Goal: Information Seeking & Learning: Learn about a topic

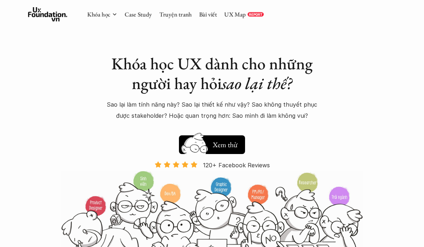
click at [239, 13] on link "UX Map" at bounding box center [235, 14] width 22 height 8
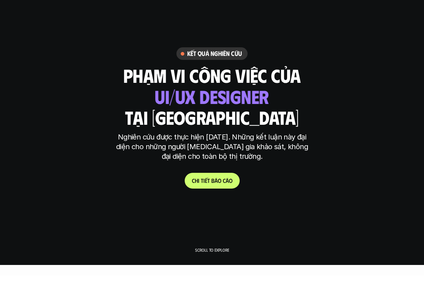
click at [214, 171] on div "Kết quả nghiên cứu phạm vi công việc của tại [GEOGRAPHIC_DATA] ui designer ui/[…" at bounding box center [212, 136] width 424 height 141
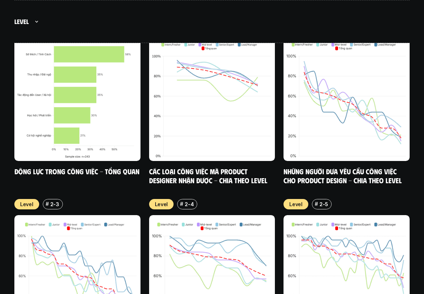
scroll to position [3033, 0]
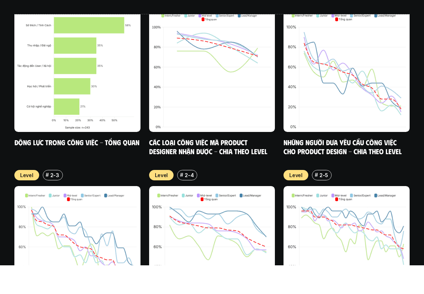
click at [93, 81] on img at bounding box center [77, 98] width 126 height 126
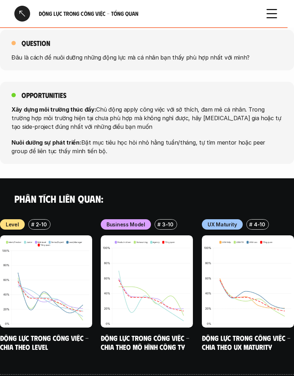
scroll to position [799, 0]
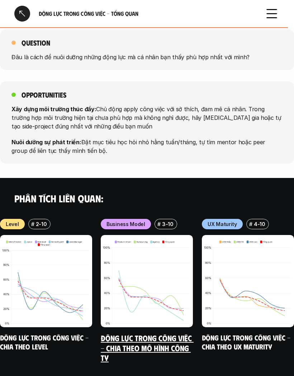
click at [155, 256] on img at bounding box center [147, 281] width 92 height 92
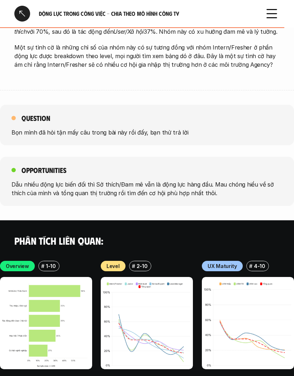
scroll to position [1545, 0]
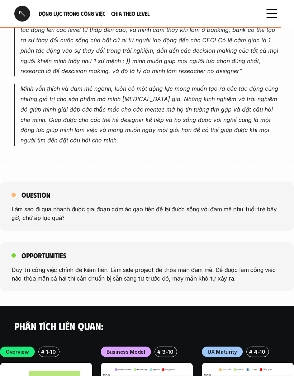
scroll to position [3151, 0]
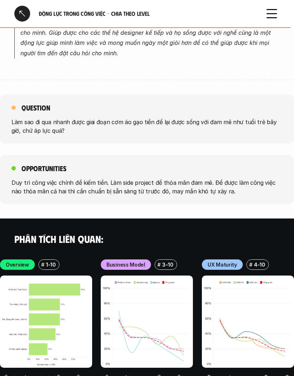
scroll to position [3179, 0]
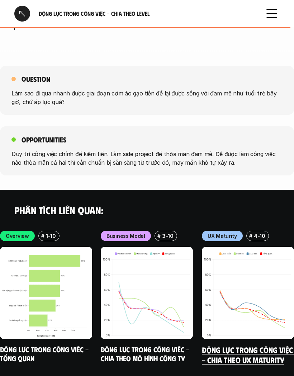
click at [278, 256] on img at bounding box center [248, 293] width 92 height 92
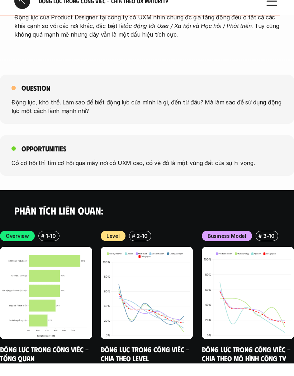
scroll to position [1445, 0]
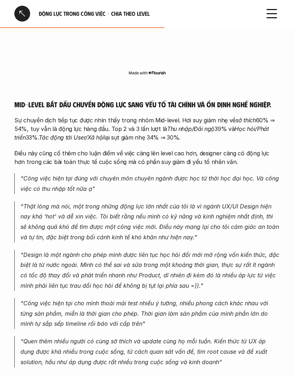
scroll to position [1894, 0]
